Goal: Task Accomplishment & Management: Complete application form

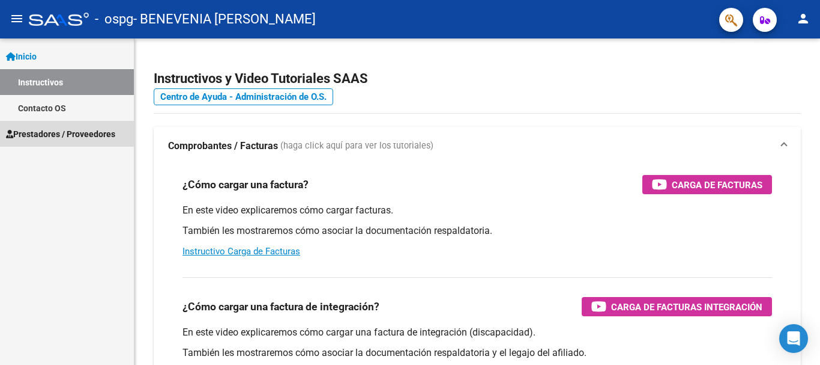
drag, startPoint x: 63, startPoint y: 130, endPoint x: 158, endPoint y: 177, distance: 105.8
click at [63, 131] on span "Prestadores / Proveedores" at bounding box center [60, 133] width 109 height 13
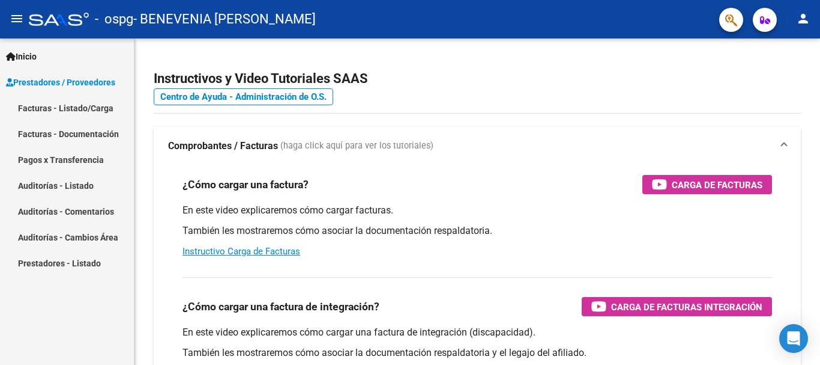
click at [77, 103] on link "Facturas - Listado/Carga" at bounding box center [67, 108] width 134 height 26
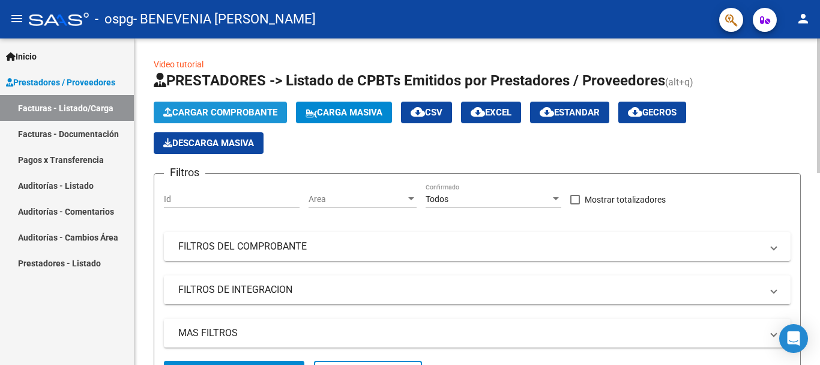
click at [210, 113] on span "Cargar Comprobante" at bounding box center [220, 112] width 114 height 11
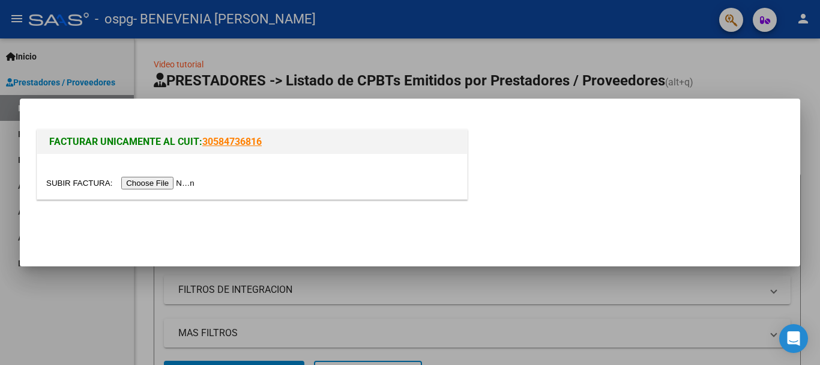
click at [187, 179] on input "file" at bounding box center [122, 183] width 152 height 13
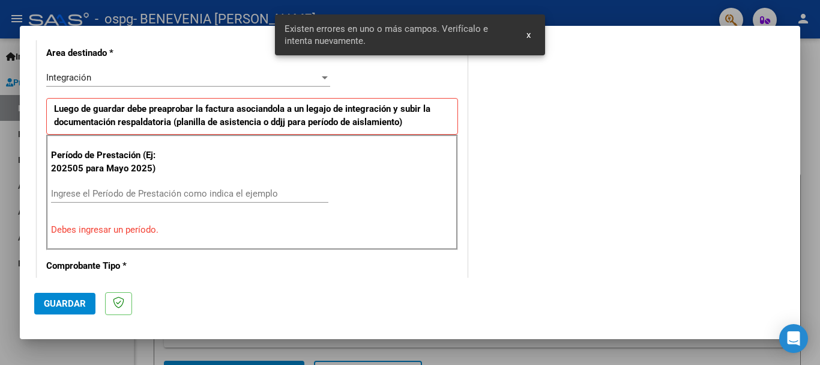
scroll to position [300, 0]
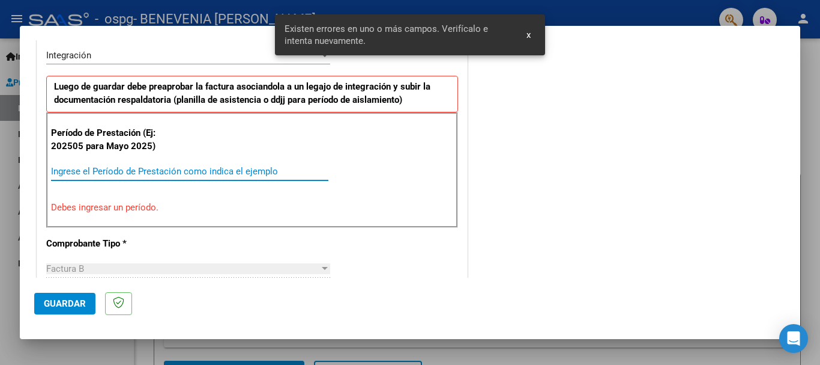
click at [166, 169] on input "Ingrese el Período de Prestación como indica el ejemplo" at bounding box center [189, 171] width 277 height 11
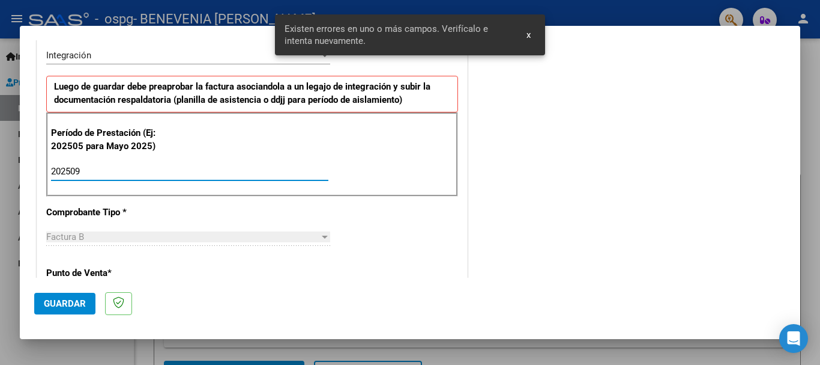
type input "202509"
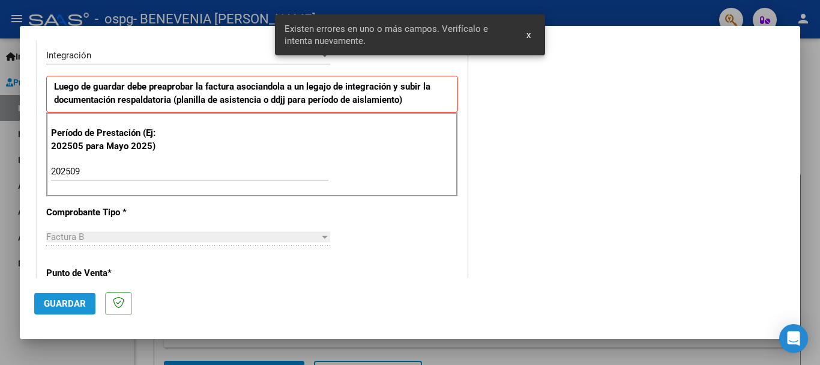
click at [43, 296] on button "Guardar" at bounding box center [64, 303] width 61 height 22
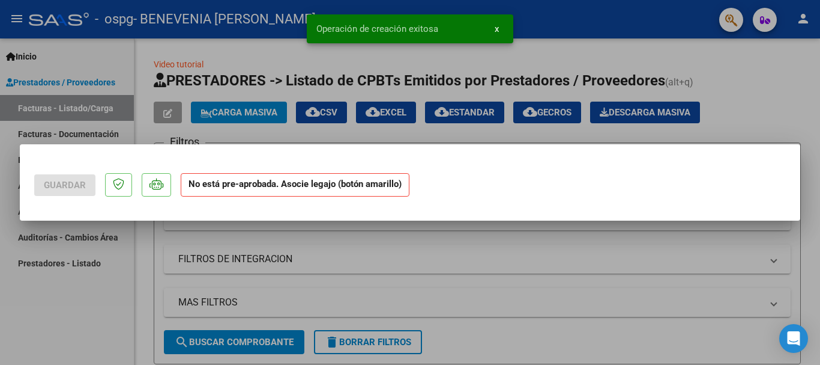
scroll to position [0, 0]
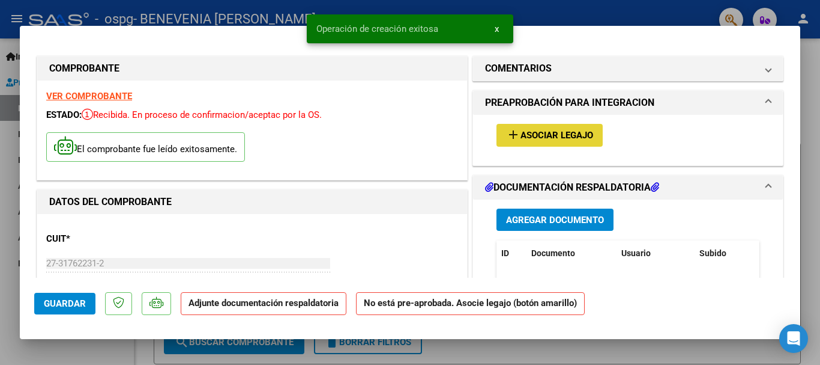
click at [542, 124] on button "add Asociar Legajo" at bounding box center [550, 135] width 106 height 22
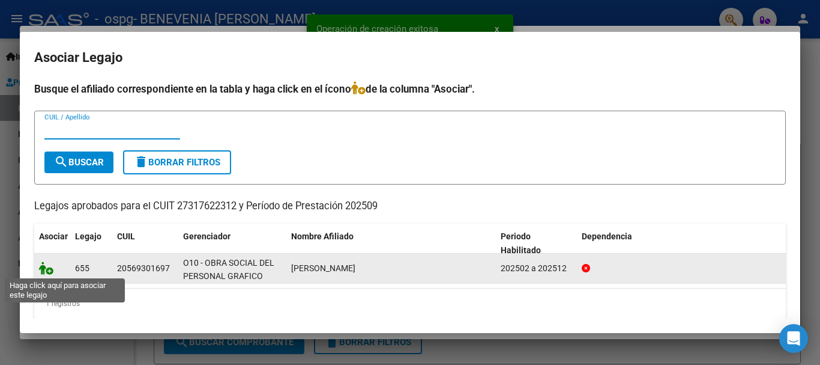
click at [45, 267] on icon at bounding box center [46, 267] width 14 height 13
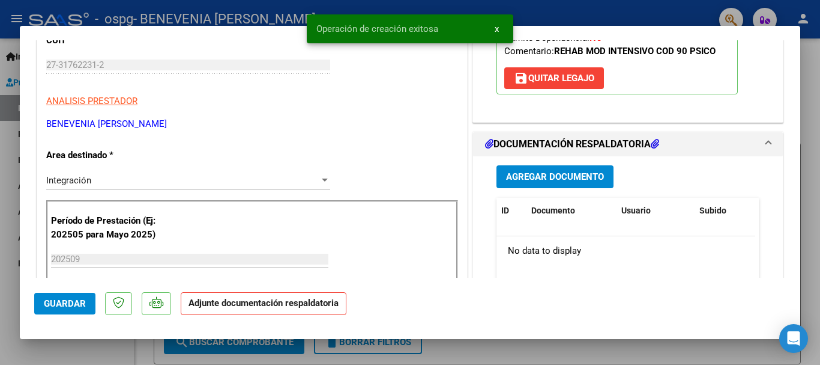
scroll to position [240, 0]
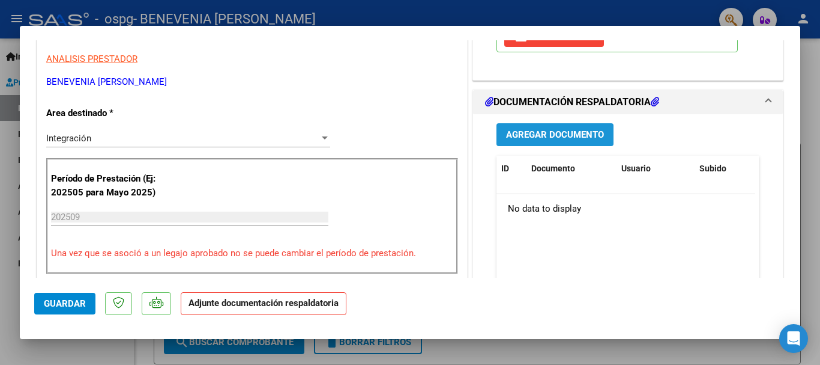
click at [539, 135] on span "Agregar Documento" at bounding box center [555, 135] width 98 height 11
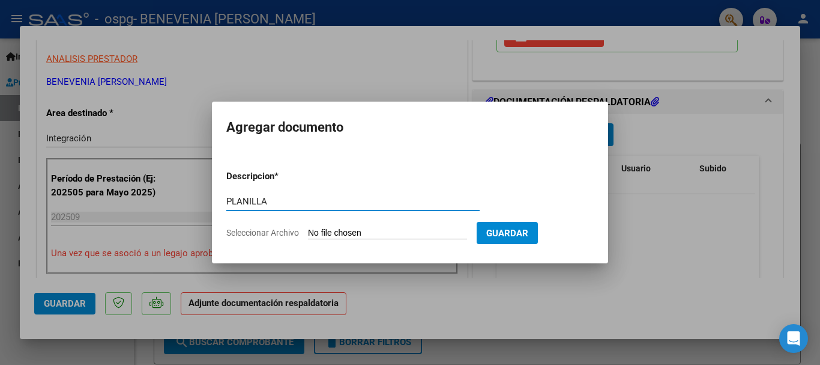
type input "PLANILLA"
click at [318, 232] on input "Seleccionar Archivo" at bounding box center [387, 233] width 159 height 11
type input "C:\fakepath\LELIO PSL PLANILLA SEP.pdf"
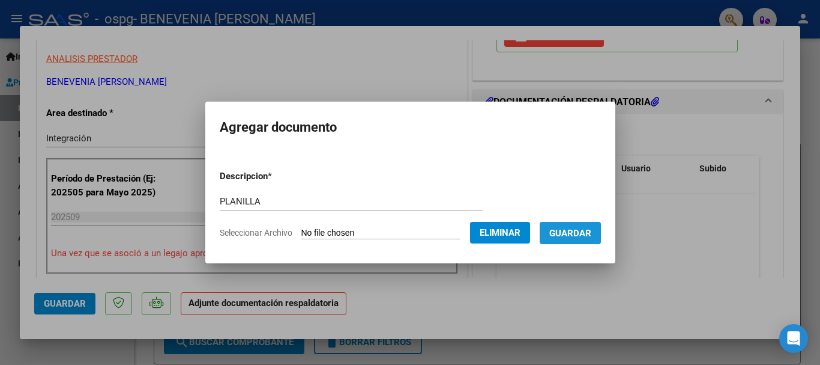
click at [587, 232] on span "Guardar" at bounding box center [571, 233] width 42 height 11
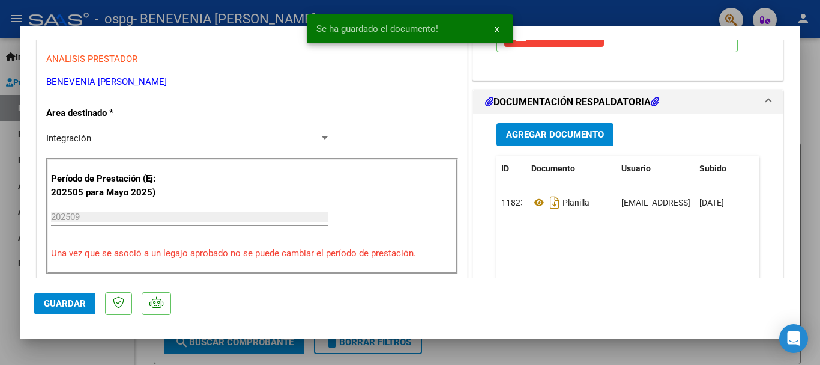
click at [524, 138] on span "Agregar Documento" at bounding box center [555, 135] width 98 height 11
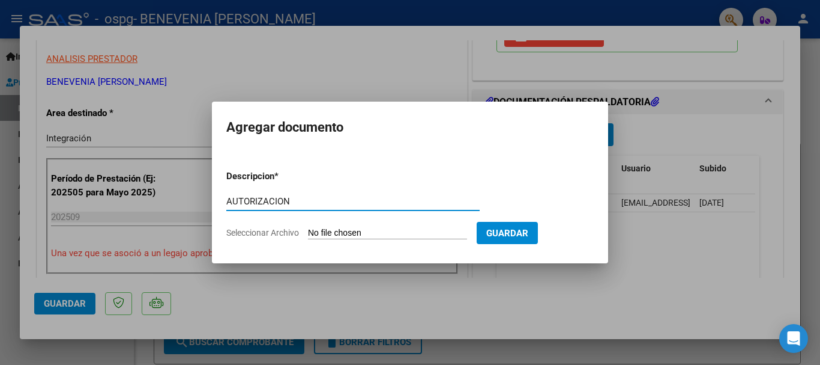
type input "AUTORIZACION"
click at [410, 232] on input "Seleccionar Archivo" at bounding box center [387, 233] width 159 height 11
type input "C:\fakepath\LELIO PSL AUTORIZACION 2025.pdf"
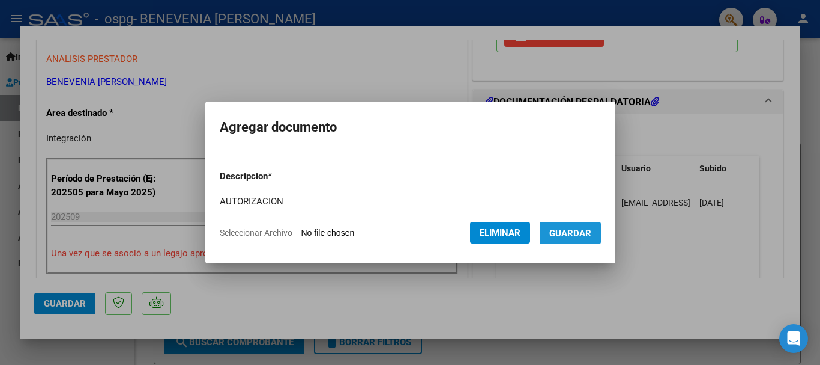
click at [591, 233] on span "Guardar" at bounding box center [571, 233] width 42 height 11
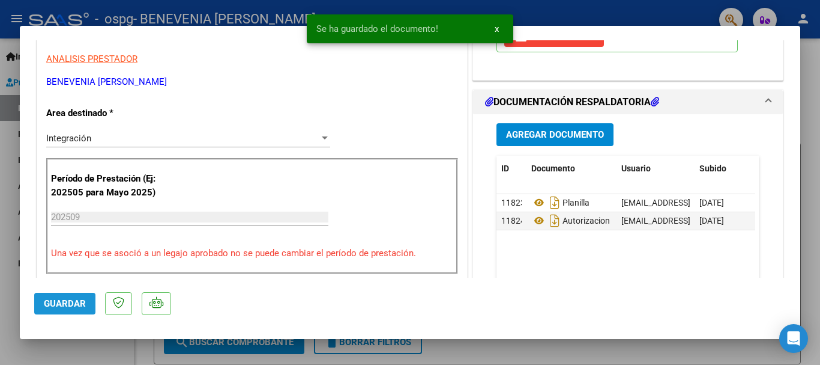
click at [62, 307] on span "Guardar" at bounding box center [65, 303] width 42 height 11
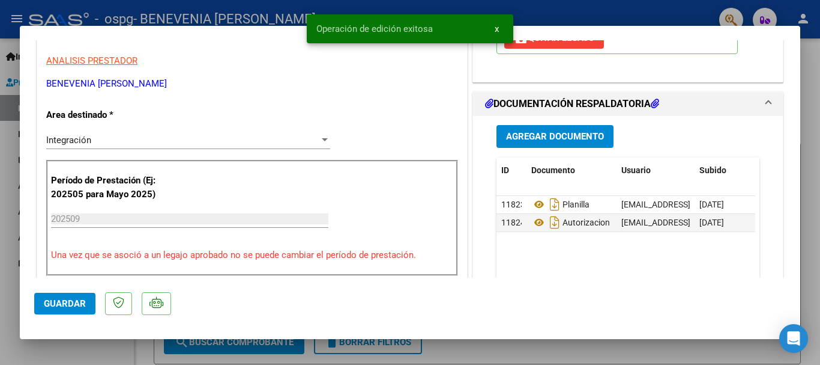
scroll to position [300, 0]
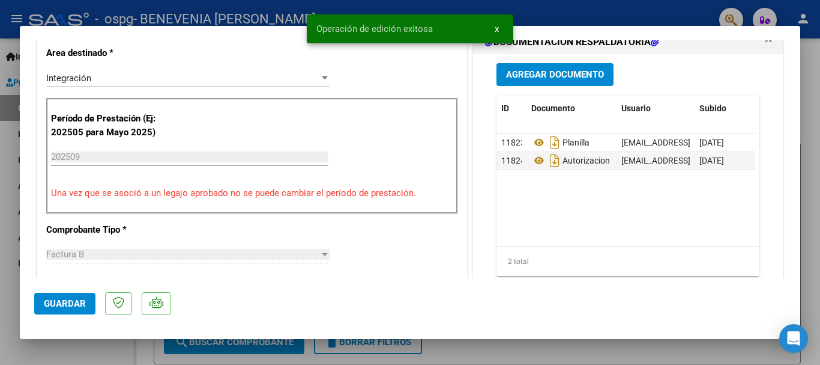
click at [43, 312] on button "Guardar" at bounding box center [64, 303] width 61 height 22
